Goal: Information Seeking & Learning: Learn about a topic

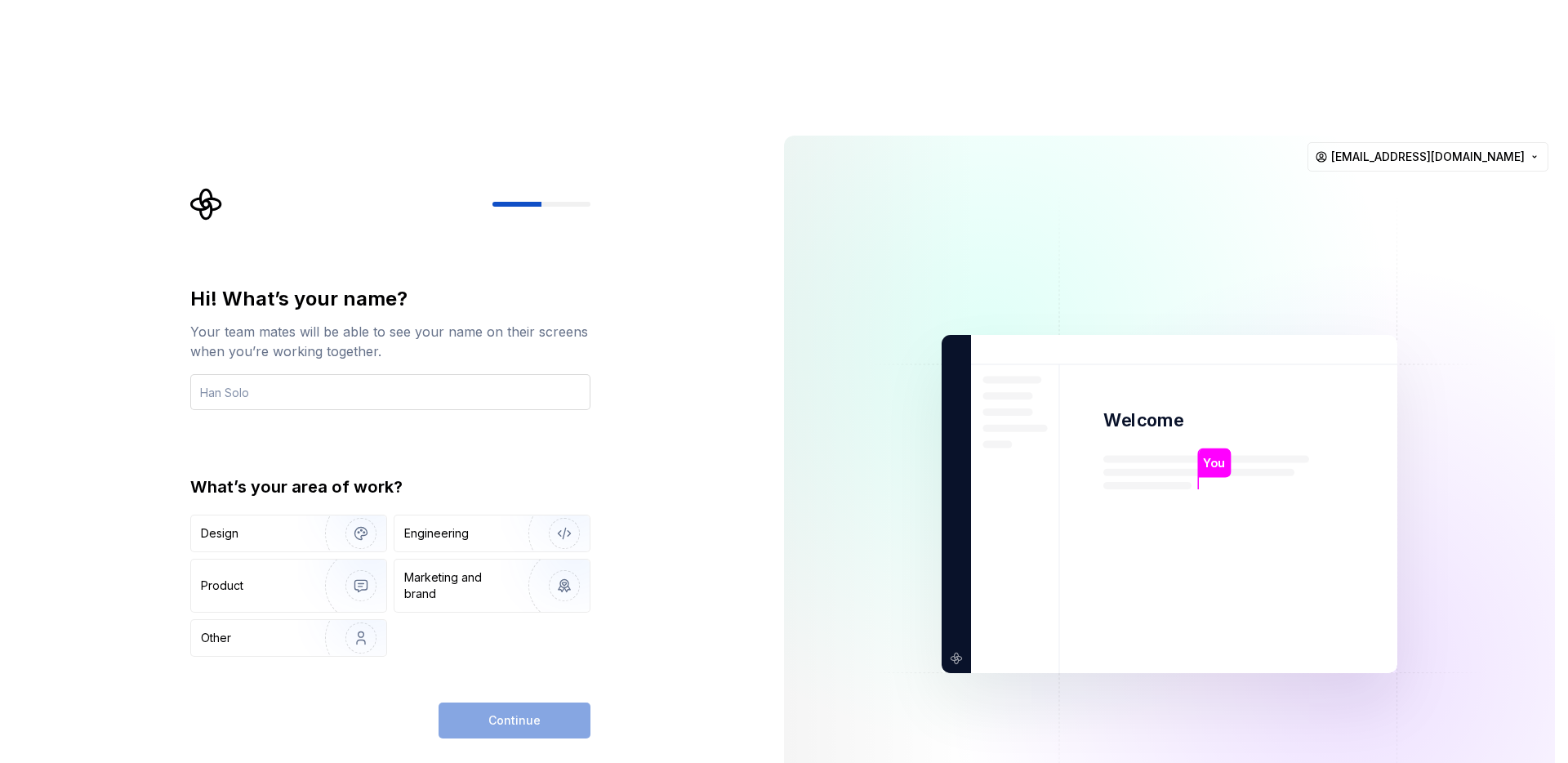
click at [270, 374] on input "text" at bounding box center [390, 392] width 400 height 36
type input "PJ de las Llagas"
click at [308, 583] on img "button" at bounding box center [350, 638] width 104 height 110
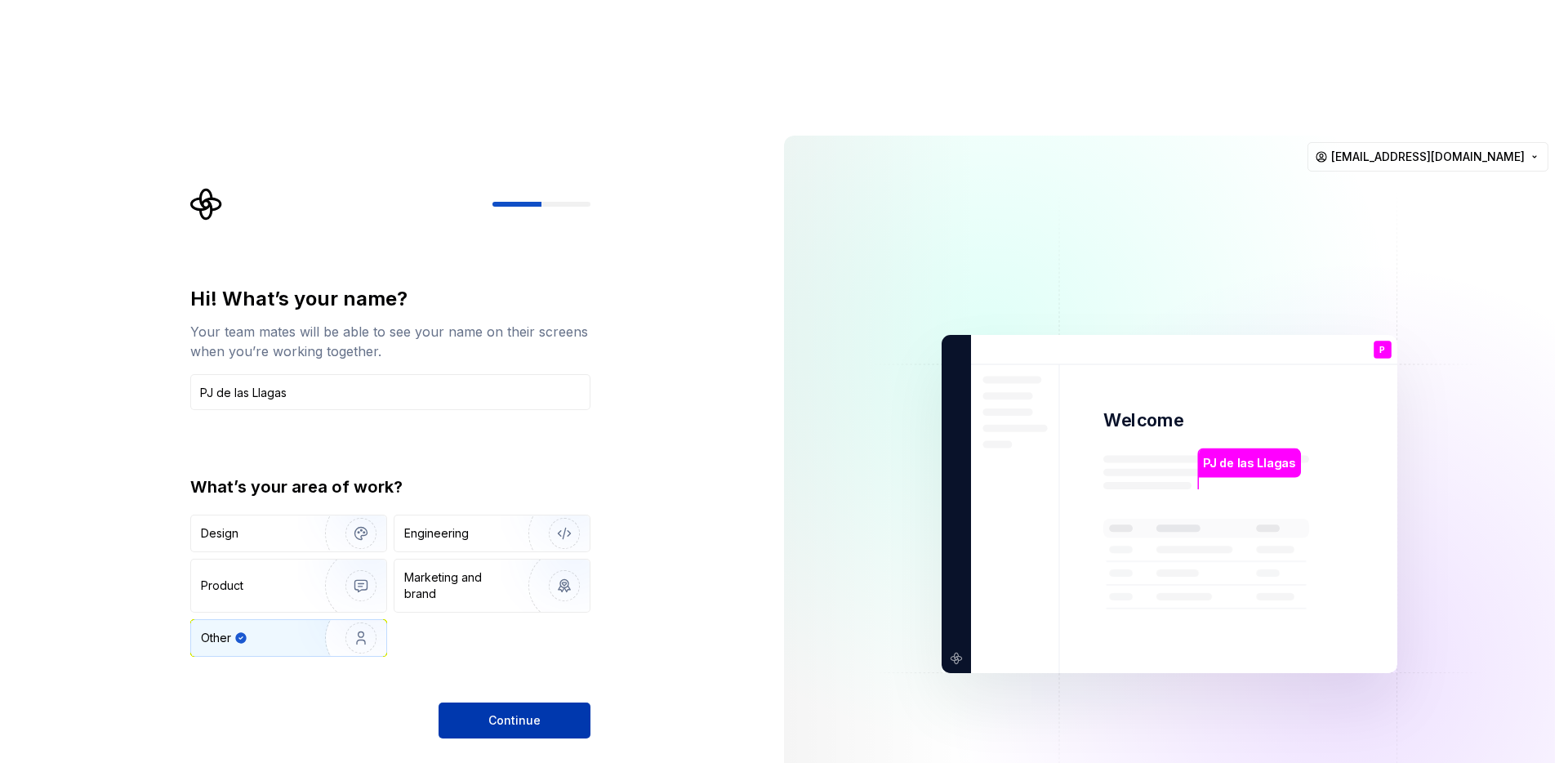
click at [501, 712] on span "Continue" at bounding box center [515, 720] width 53 height 16
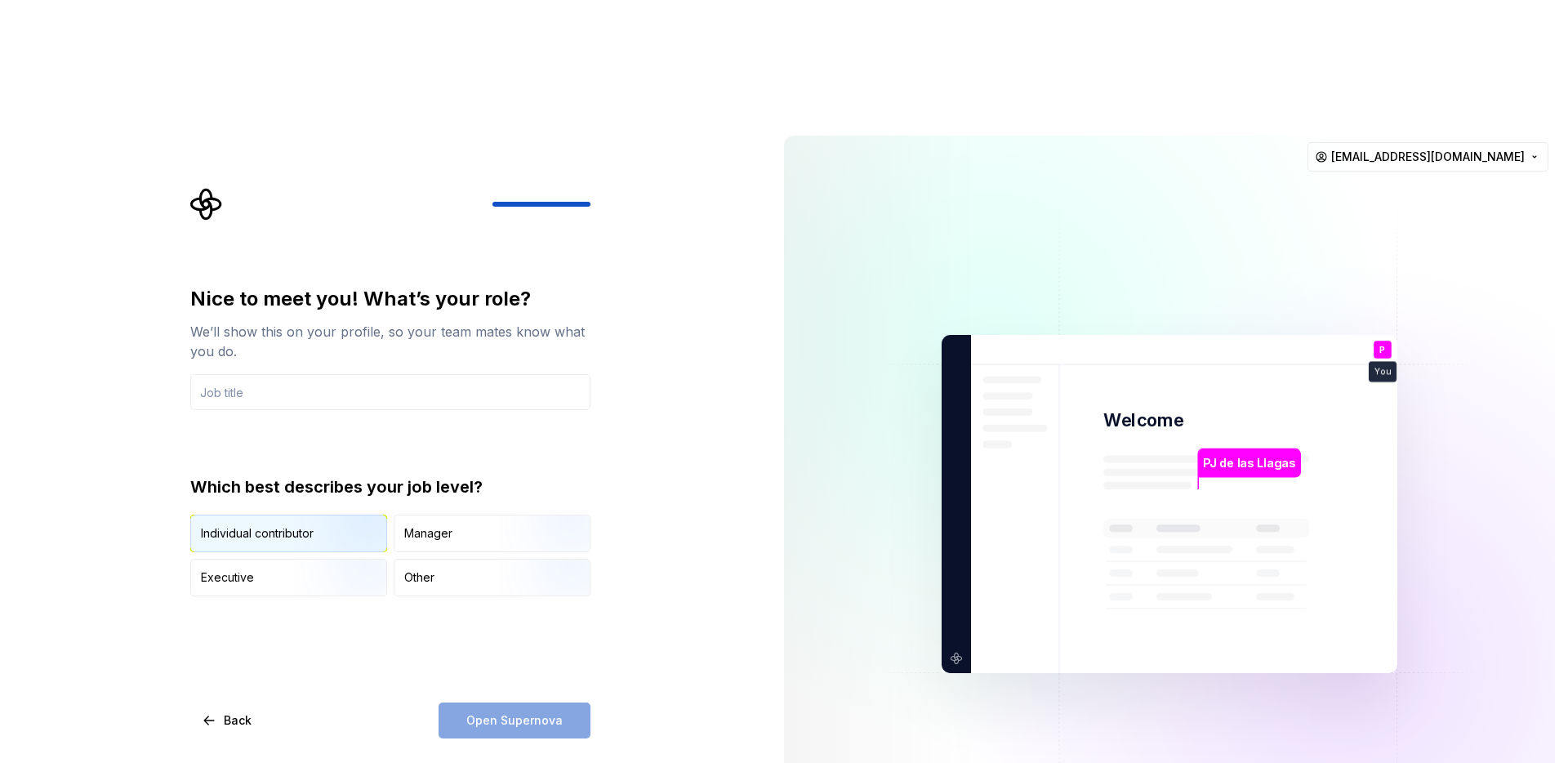
click at [339, 499] on img "button" at bounding box center [346, 553] width 104 height 110
click at [318, 374] on input "text" at bounding box center [390, 392] width 400 height 36
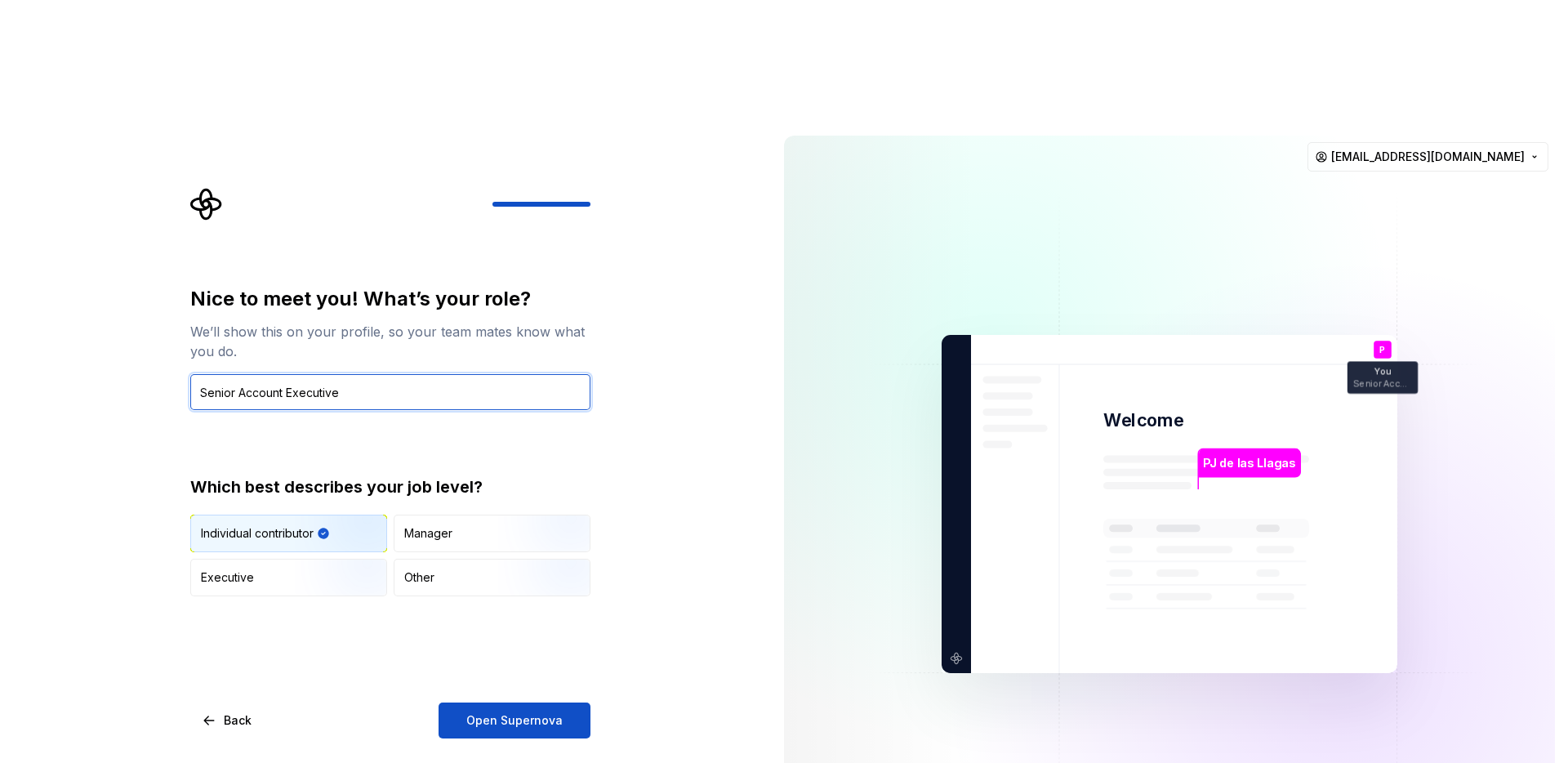
type input "Senior Account Executive"
click at [501, 617] on div "Nice to meet you! What’s your role? We’ll show this on your profile, so your te…" at bounding box center [385, 504] width 771 height 763
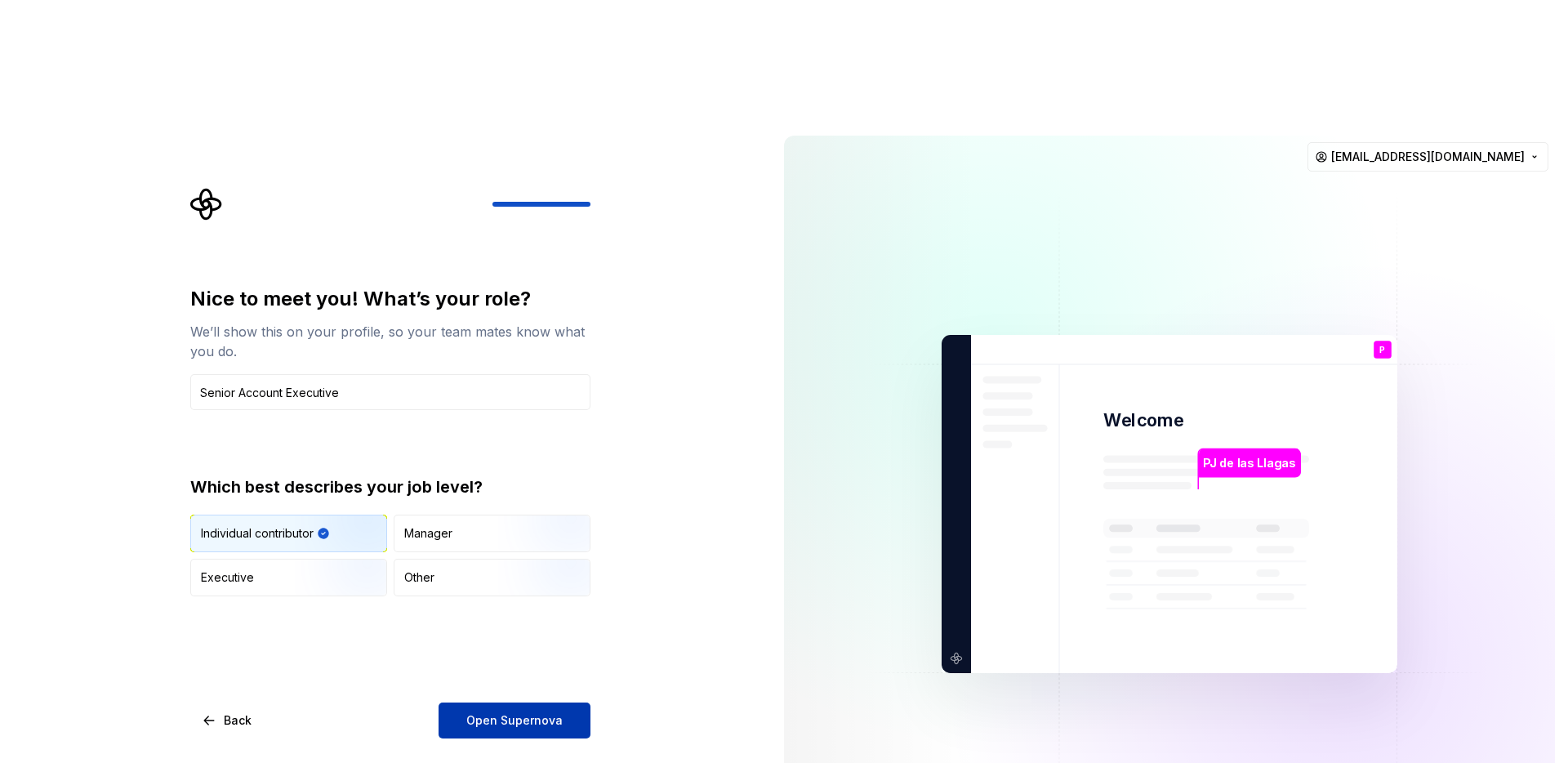
click at [504, 703] on button "Open Supernova" at bounding box center [515, 721] width 152 height 36
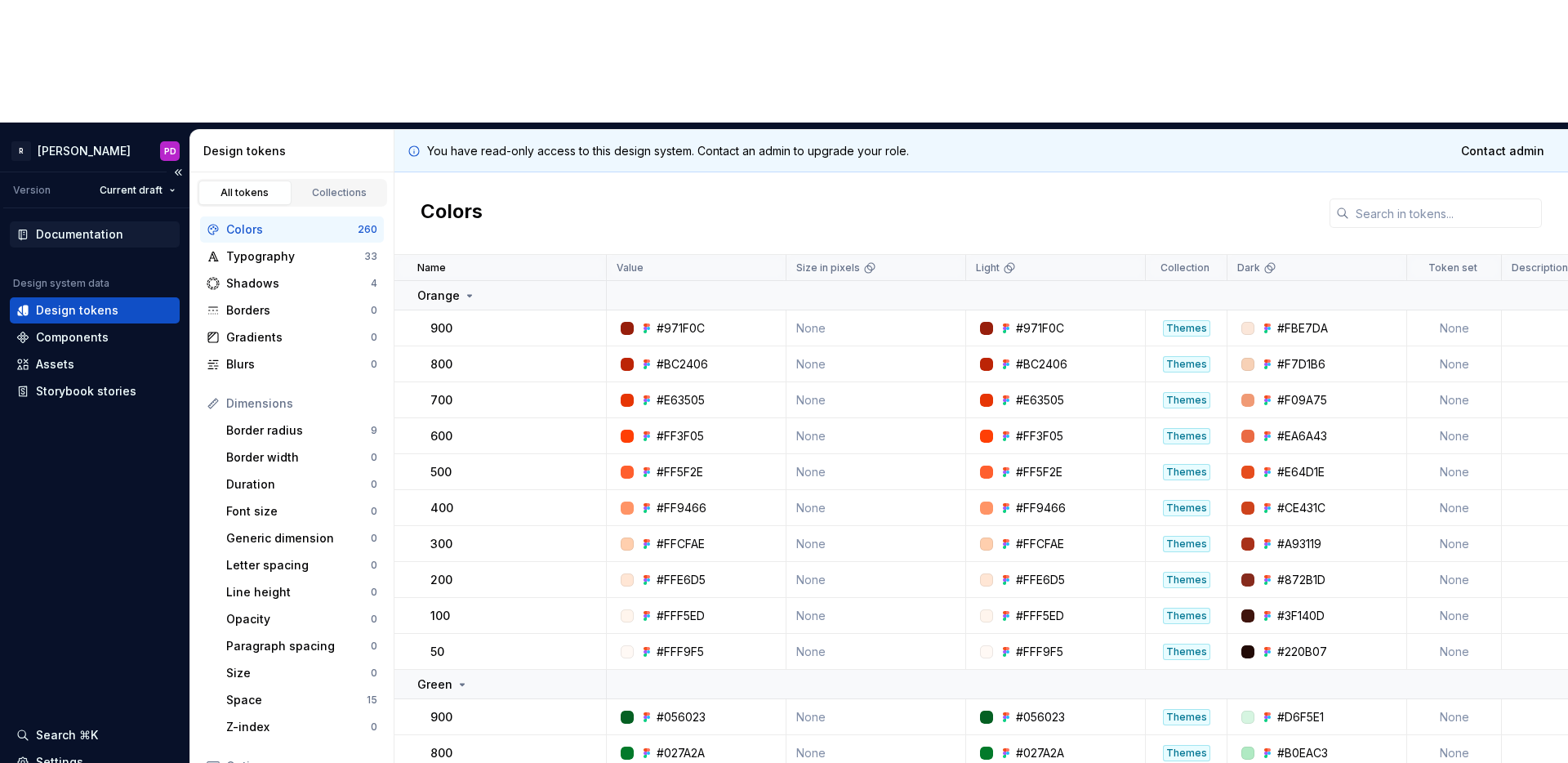
click at [63, 226] on div "Documentation" at bounding box center [80, 234] width 87 height 16
